Goal: Task Accomplishment & Management: Complete application form

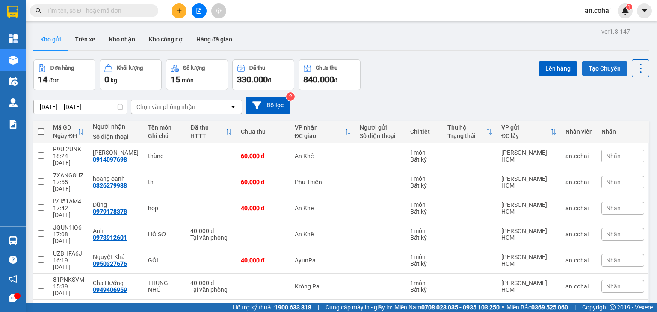
click at [612, 67] on button "Tạo Chuyến" at bounding box center [605, 68] width 46 height 15
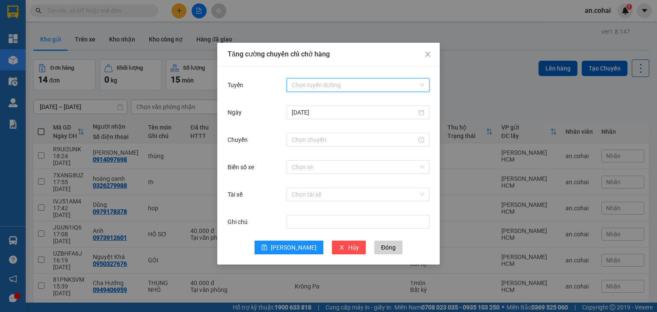
click at [375, 86] on input "Tuyến" at bounding box center [355, 85] width 127 height 13
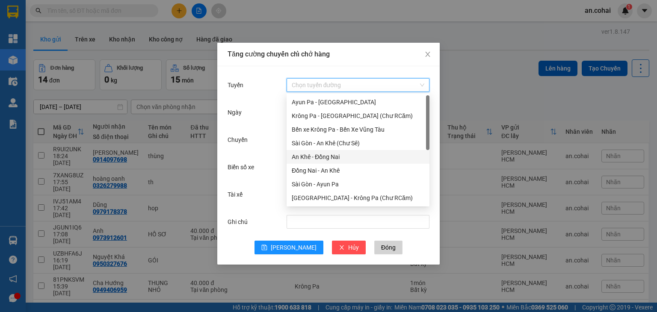
scroll to position [109, 0]
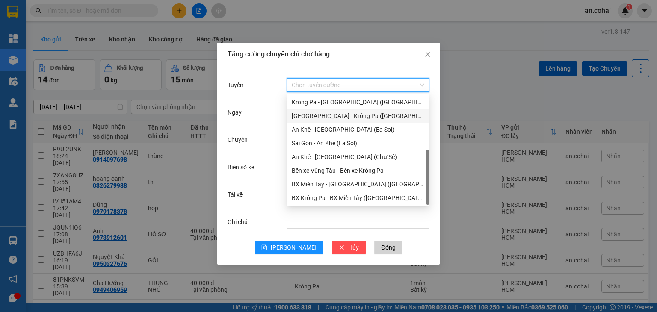
click at [343, 118] on div "[GEOGRAPHIC_DATA] - Krông Pa ([GEOGRAPHIC_DATA])" at bounding box center [358, 115] width 133 height 9
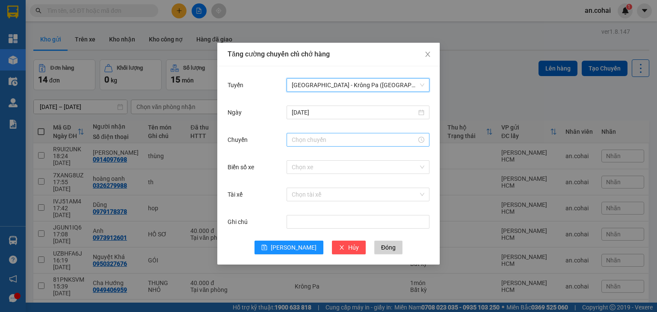
click at [299, 141] on input "Chuyến" at bounding box center [354, 139] width 125 height 9
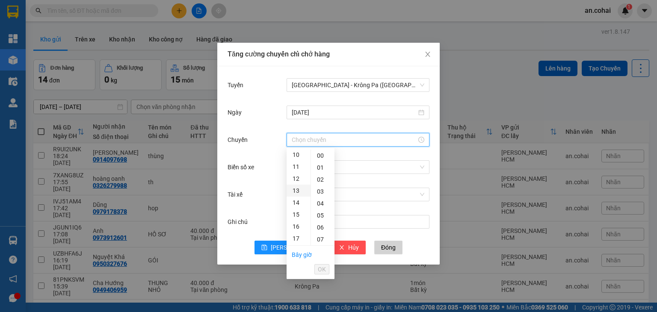
scroll to position [128, 0]
click at [294, 162] on div "11" at bounding box center [299, 159] width 24 height 12
type input "11:00"
click at [318, 156] on div "00" at bounding box center [323, 156] width 24 height 12
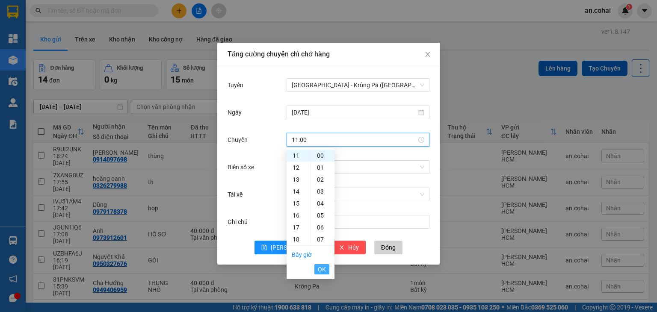
click at [325, 268] on span "OK" at bounding box center [322, 269] width 8 height 9
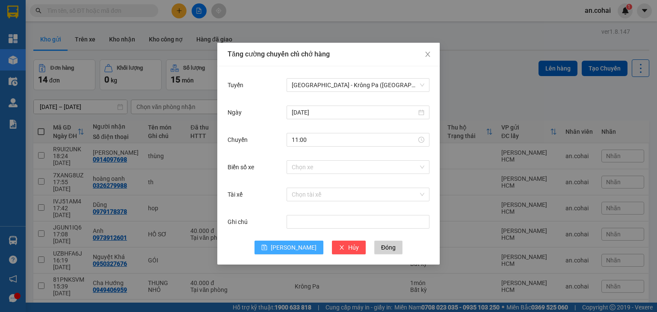
click at [300, 248] on button "[PERSON_NAME]" at bounding box center [288, 248] width 69 height 14
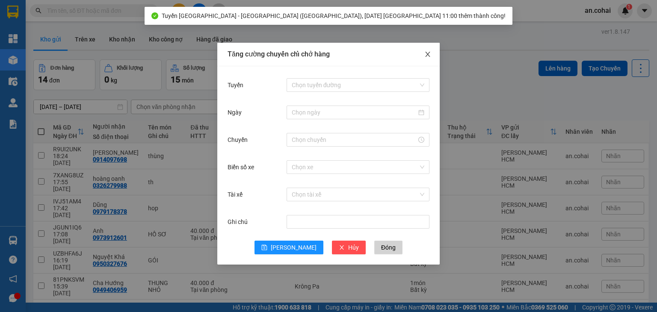
click at [432, 54] on span "Close" at bounding box center [428, 55] width 24 height 24
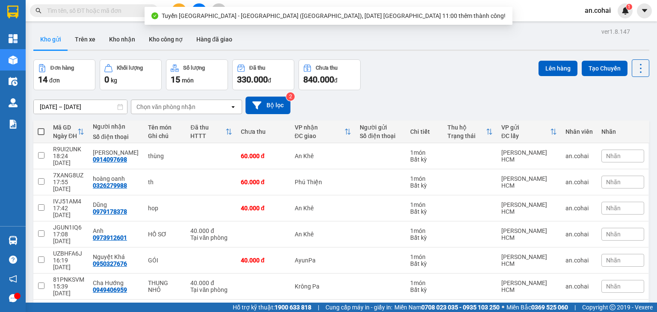
click at [43, 130] on span at bounding box center [41, 131] width 7 height 7
click at [41, 127] on input "checkbox" at bounding box center [41, 127] width 0 height 0
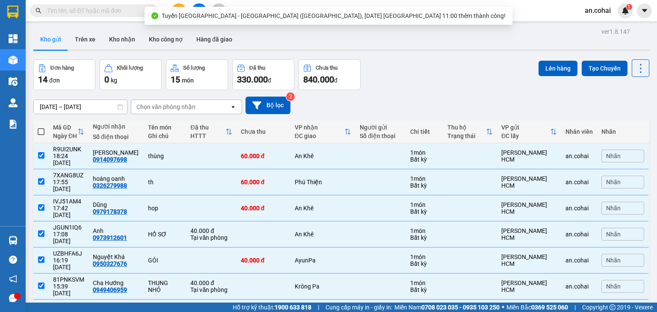
checkbox input "true"
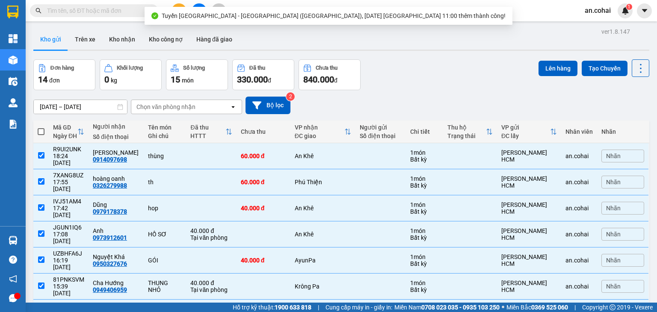
checkbox input "true"
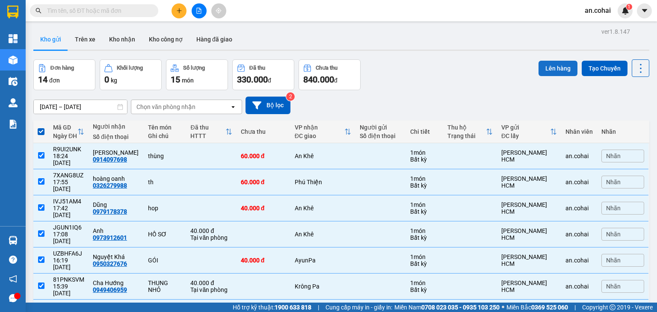
click at [556, 71] on button "Lên hàng" at bounding box center [557, 68] width 39 height 15
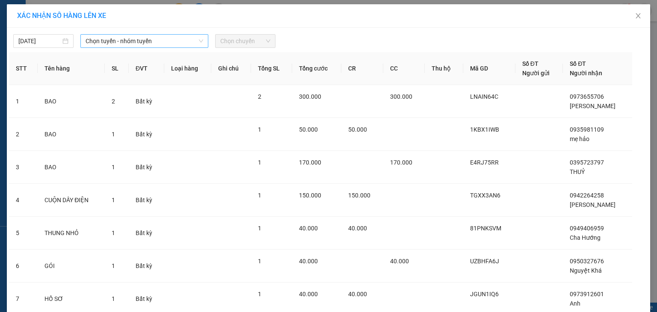
click at [118, 39] on span "Chọn tuyến - nhóm tuyến" at bounding box center [145, 41] width 118 height 13
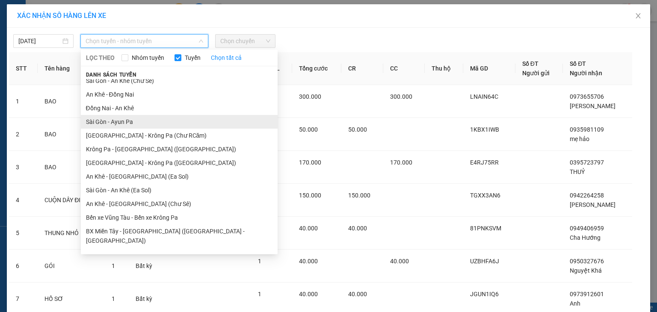
scroll to position [47, 0]
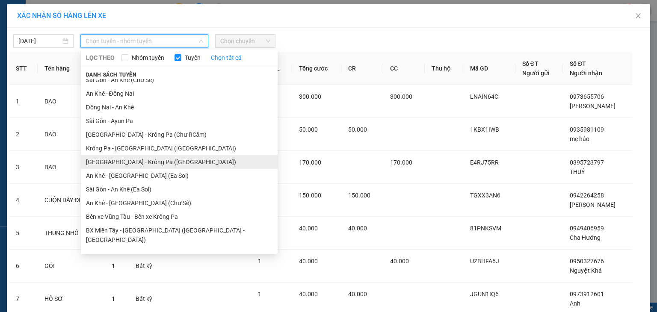
click at [140, 163] on li "[GEOGRAPHIC_DATA] - Krông Pa ([GEOGRAPHIC_DATA])" at bounding box center [179, 162] width 197 height 14
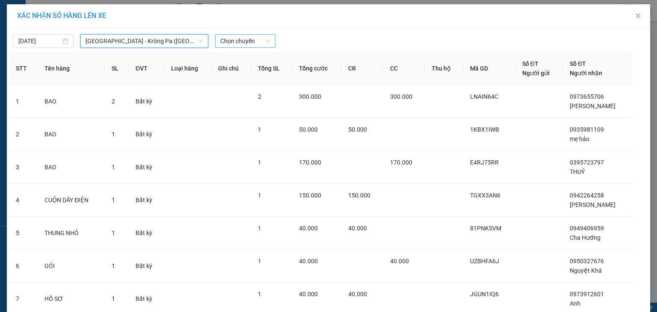
click at [243, 38] on span "Chọn chuyến" at bounding box center [245, 41] width 50 height 13
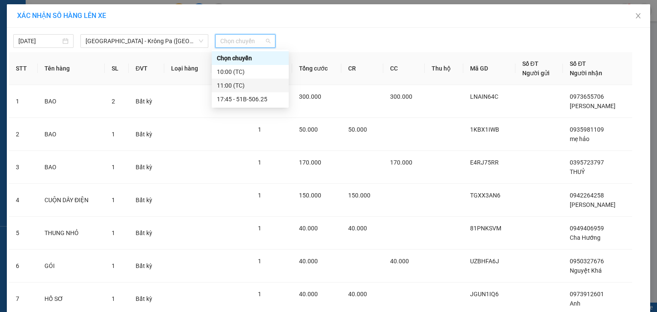
click at [243, 82] on div "11:00 (TC)" at bounding box center [250, 85] width 67 height 9
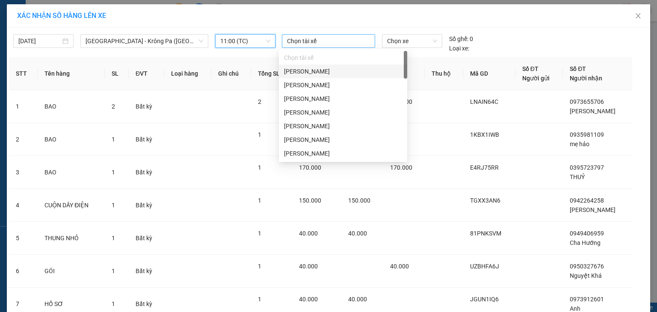
click at [303, 39] on div at bounding box center [328, 41] width 89 height 10
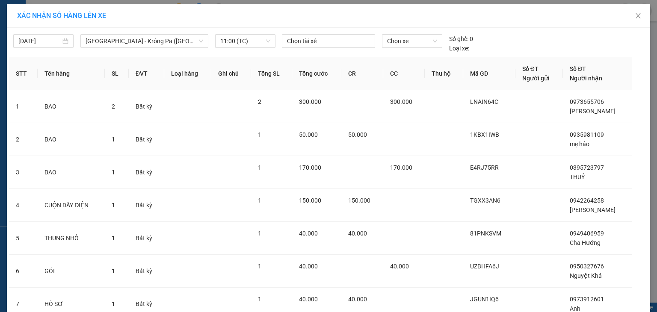
click at [260, 59] on th "Tổng SL" at bounding box center [271, 73] width 41 height 33
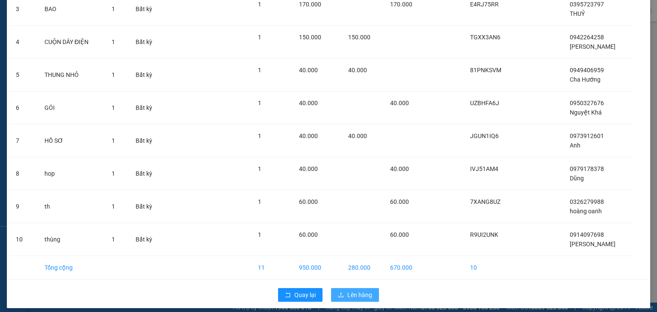
scroll to position [169, 0]
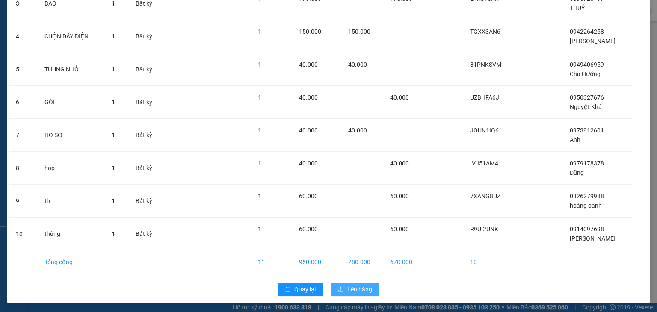
click at [362, 287] on span "Lên hàng" at bounding box center [359, 289] width 25 height 9
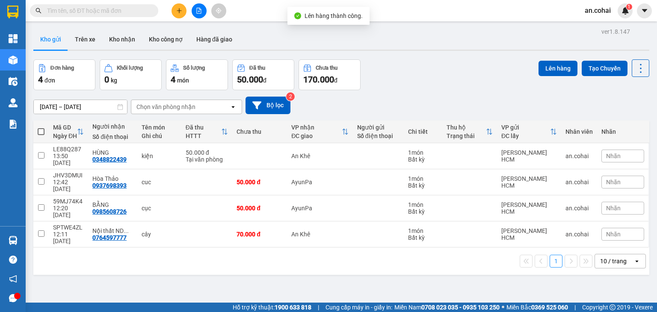
click at [46, 130] on th at bounding box center [40, 132] width 15 height 23
click at [41, 132] on span at bounding box center [41, 131] width 7 height 7
click at [41, 127] on input "checkbox" at bounding box center [41, 127] width 0 height 0
checkbox input "true"
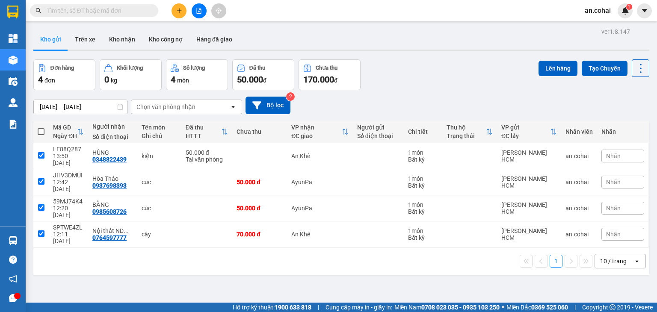
checkbox input "true"
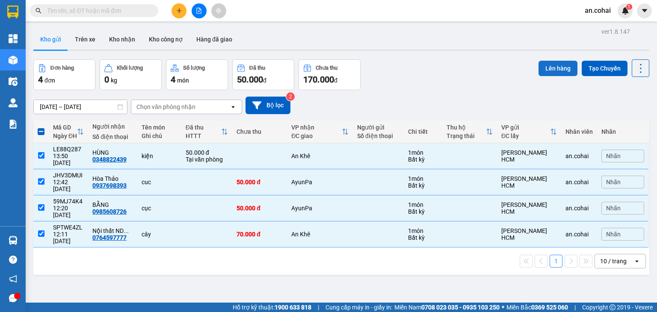
click at [551, 71] on button "Lên hàng" at bounding box center [557, 68] width 39 height 15
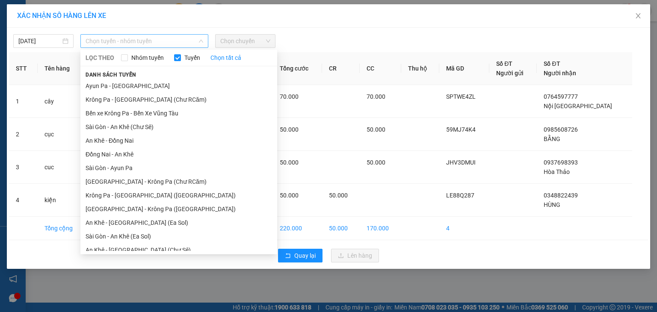
click at [101, 39] on span "Chọn tuyến - nhóm tuyến" at bounding box center [145, 41] width 118 height 13
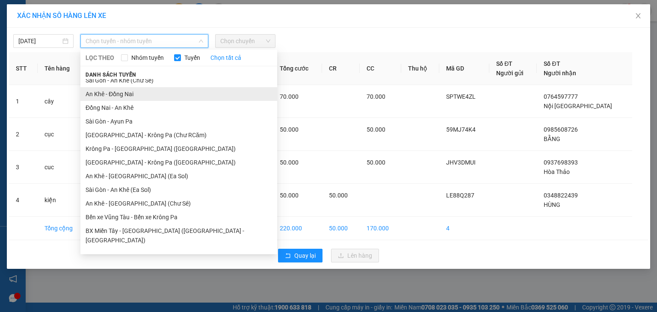
scroll to position [47, 0]
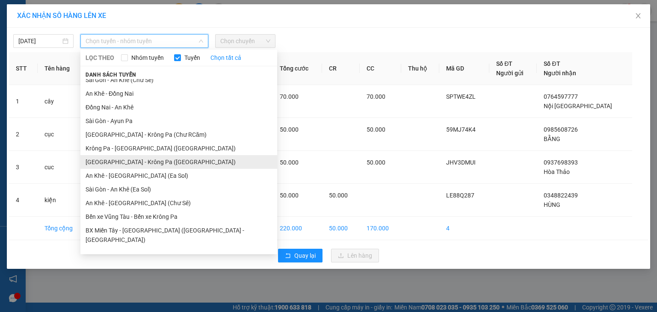
drag, startPoint x: 143, startPoint y: 158, endPoint x: 154, endPoint y: 144, distance: 17.7
click at [143, 158] on li "[GEOGRAPHIC_DATA] - Krông Pa ([GEOGRAPHIC_DATA])" at bounding box center [178, 162] width 197 height 14
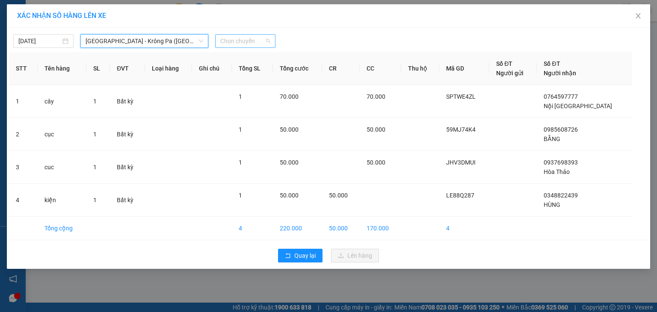
click at [237, 38] on span "Chọn chuyến" at bounding box center [245, 41] width 50 height 13
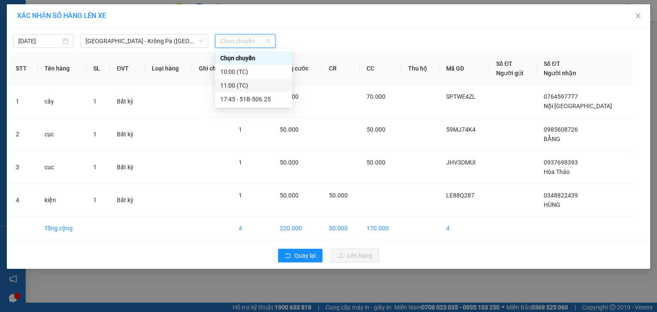
click at [243, 86] on div "11:00 (TC)" at bounding box center [253, 85] width 67 height 9
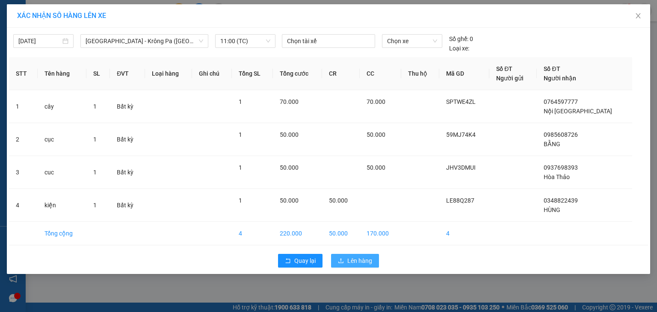
click at [361, 260] on span "Lên hàng" at bounding box center [359, 260] width 25 height 9
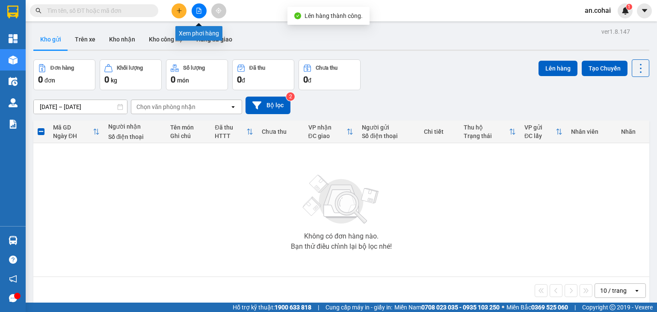
click at [202, 9] on button at bounding box center [199, 10] width 15 height 15
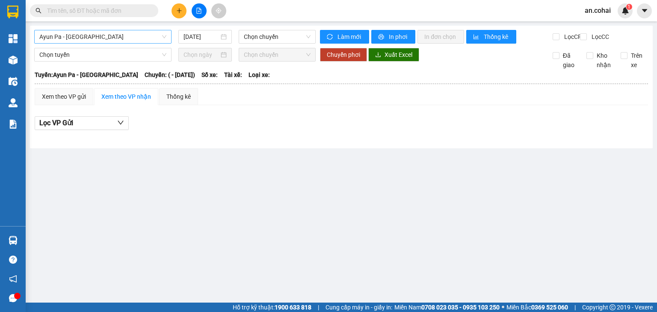
click at [133, 38] on span "Ayun Pa - [GEOGRAPHIC_DATA]" at bounding box center [102, 36] width 127 height 13
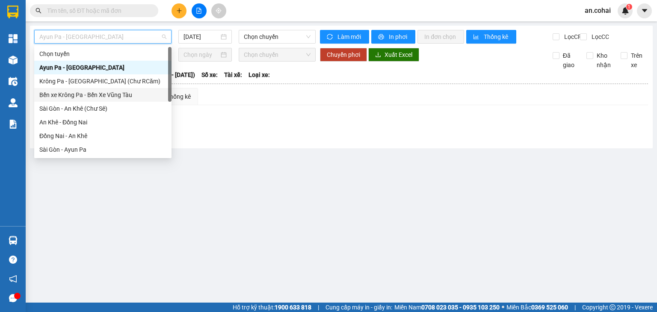
scroll to position [120, 0]
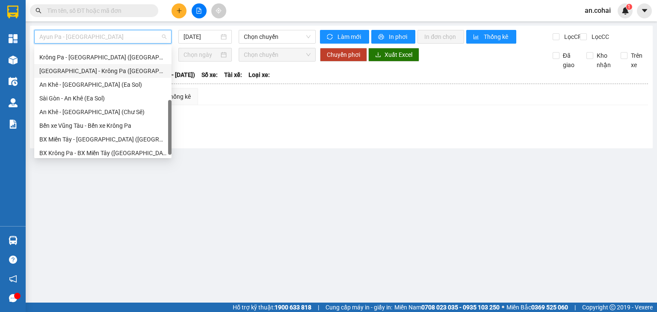
click at [98, 70] on div "[GEOGRAPHIC_DATA] - Krông Pa ([GEOGRAPHIC_DATA])" at bounding box center [102, 70] width 127 height 9
type input "[DATE]"
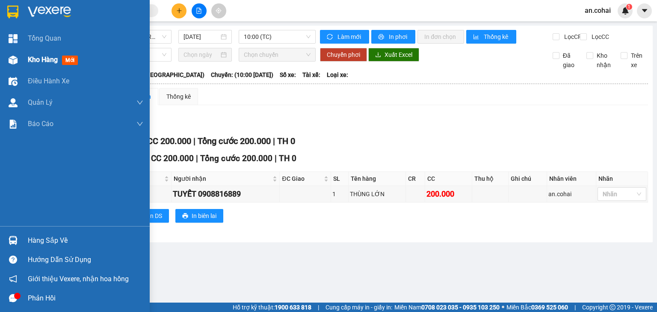
click at [27, 62] on div "Kho hàng mới" at bounding box center [75, 59] width 150 height 21
